Goal: Information Seeking & Learning: Learn about a topic

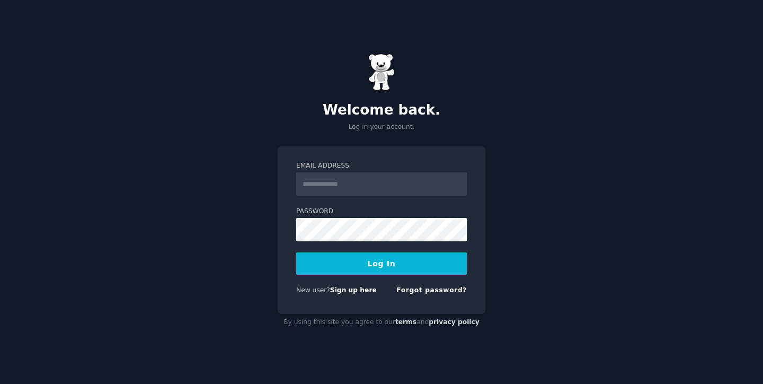
click at [337, 186] on input "Email Address" at bounding box center [381, 183] width 171 height 23
type input "**********"
click at [421, 263] on button "Log In" at bounding box center [381, 263] width 171 height 22
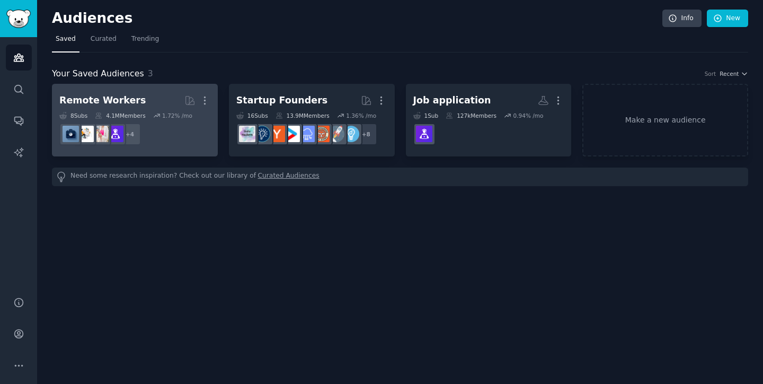
click at [174, 121] on dd "+ 4" at bounding box center [134, 134] width 151 height 30
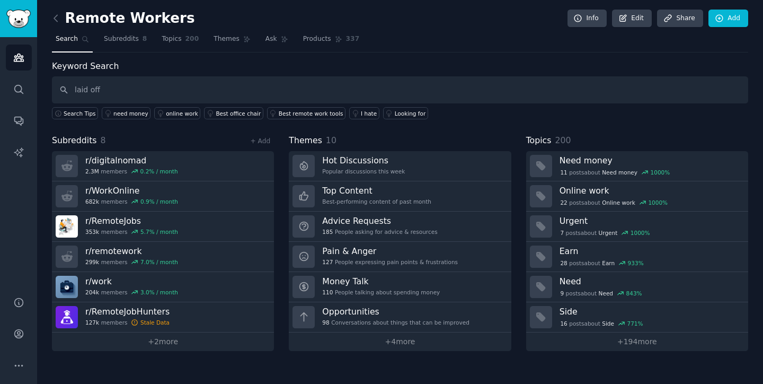
type input "laid off"
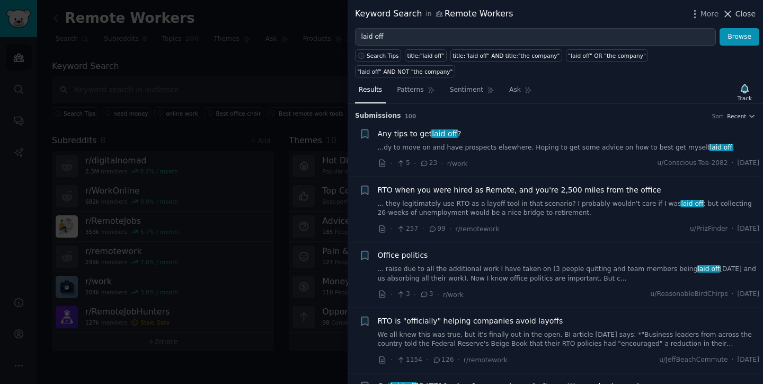
click at [734, 15] on icon at bounding box center [727, 13] width 11 height 11
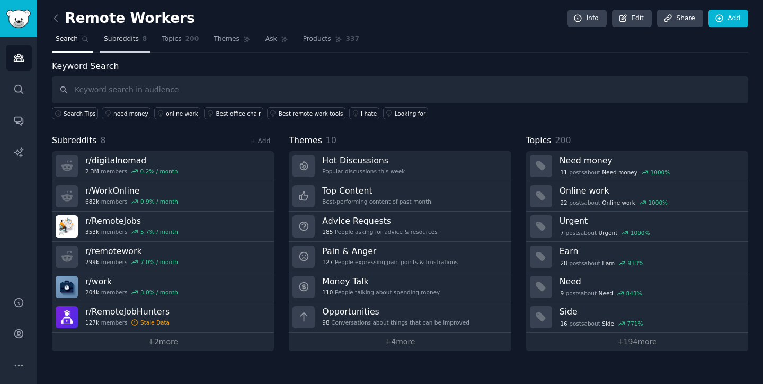
click at [120, 41] on span "Subreddits" at bounding box center [121, 39] width 35 height 10
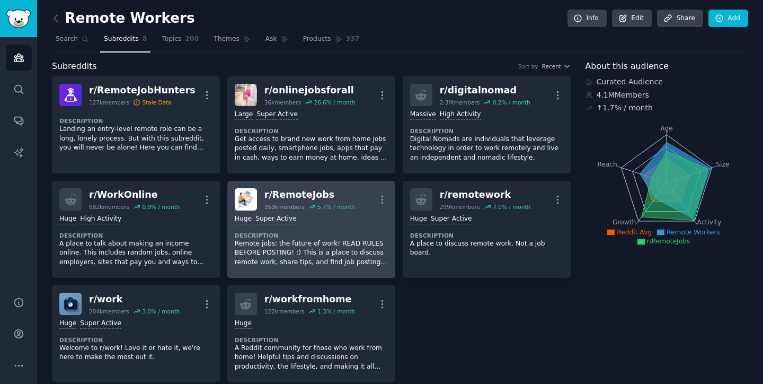
click at [250, 244] on p "Remote jobs: the future of work! READ RULES BEFORE POSTING! :) This is a place …" at bounding box center [311, 253] width 153 height 28
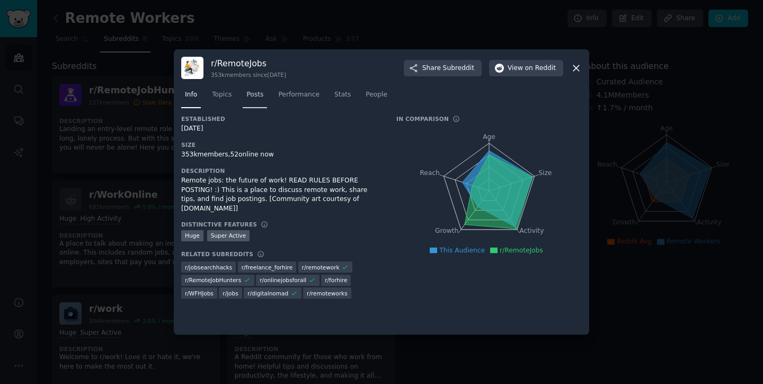
click at [243, 96] on link "Posts" at bounding box center [255, 97] width 24 height 22
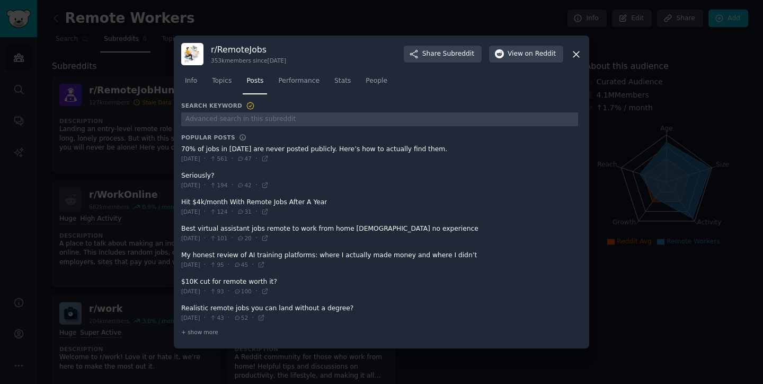
click at [573, 55] on icon at bounding box center [576, 54] width 11 height 11
